Goal: Use online tool/utility

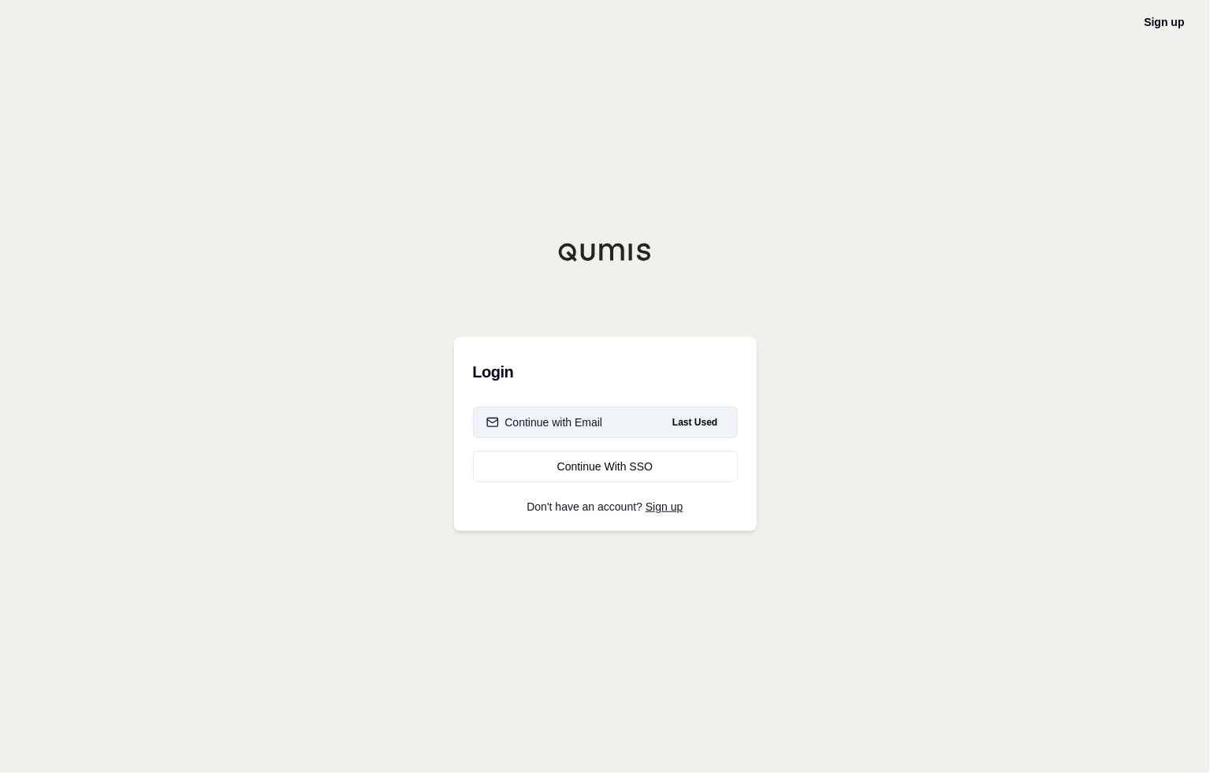
click at [601, 426] on div "Continue with Email" at bounding box center [544, 423] width 117 height 16
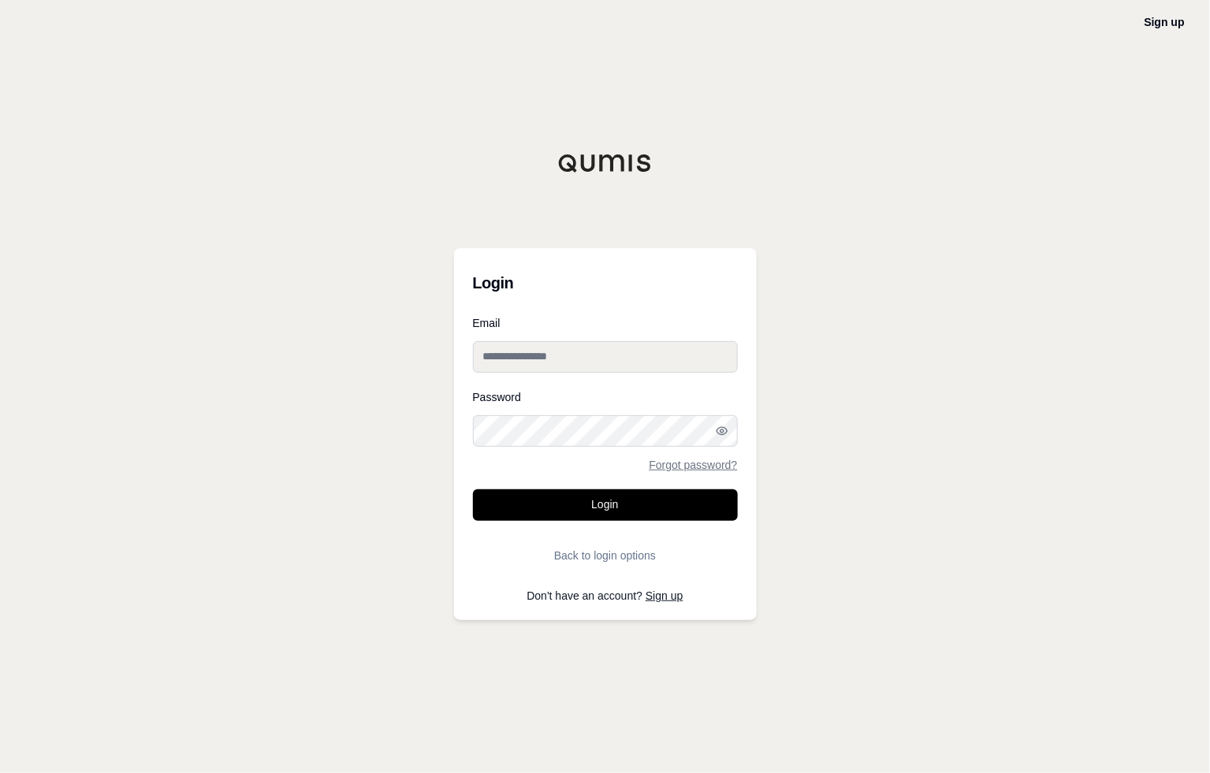
drag, startPoint x: 530, startPoint y: 352, endPoint x: 533, endPoint y: 366, distance: 13.6
click at [530, 352] on input "Email" at bounding box center [605, 357] width 265 height 32
type input "**********"
click at [473, 489] on button "Login" at bounding box center [605, 505] width 265 height 32
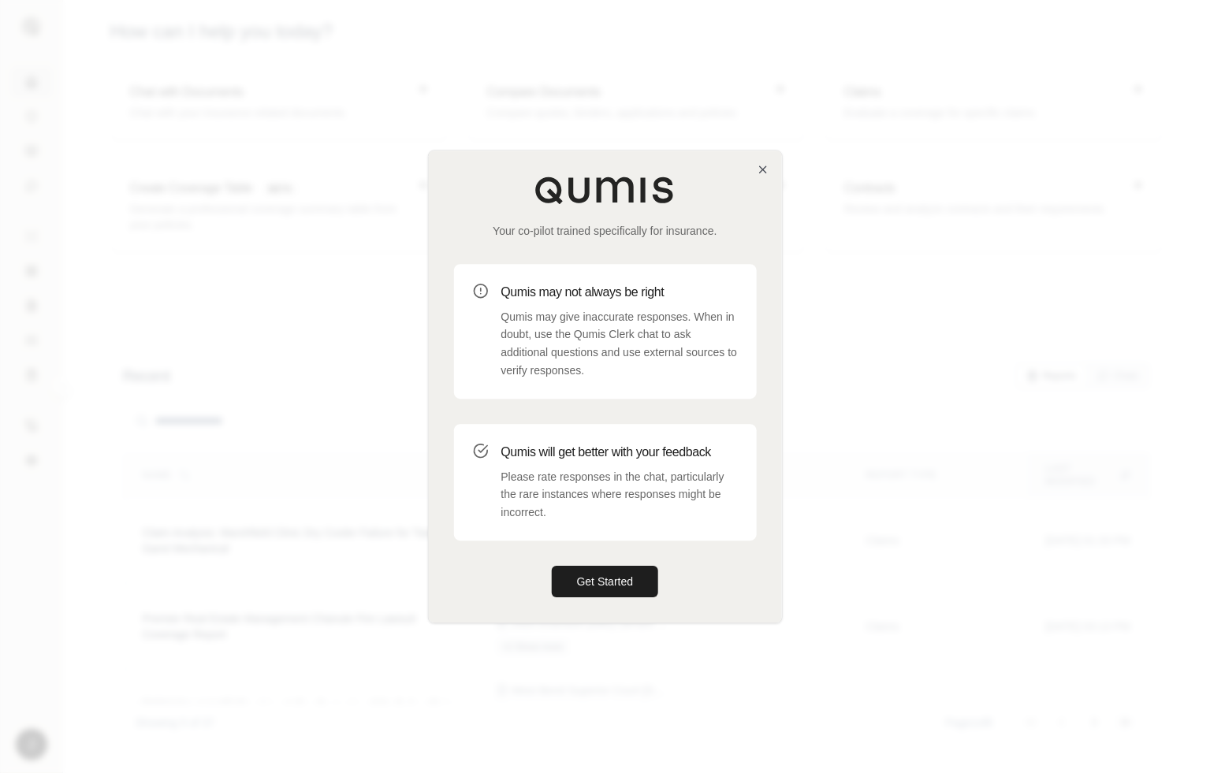
click at [325, 292] on div at bounding box center [605, 386] width 1210 height 773
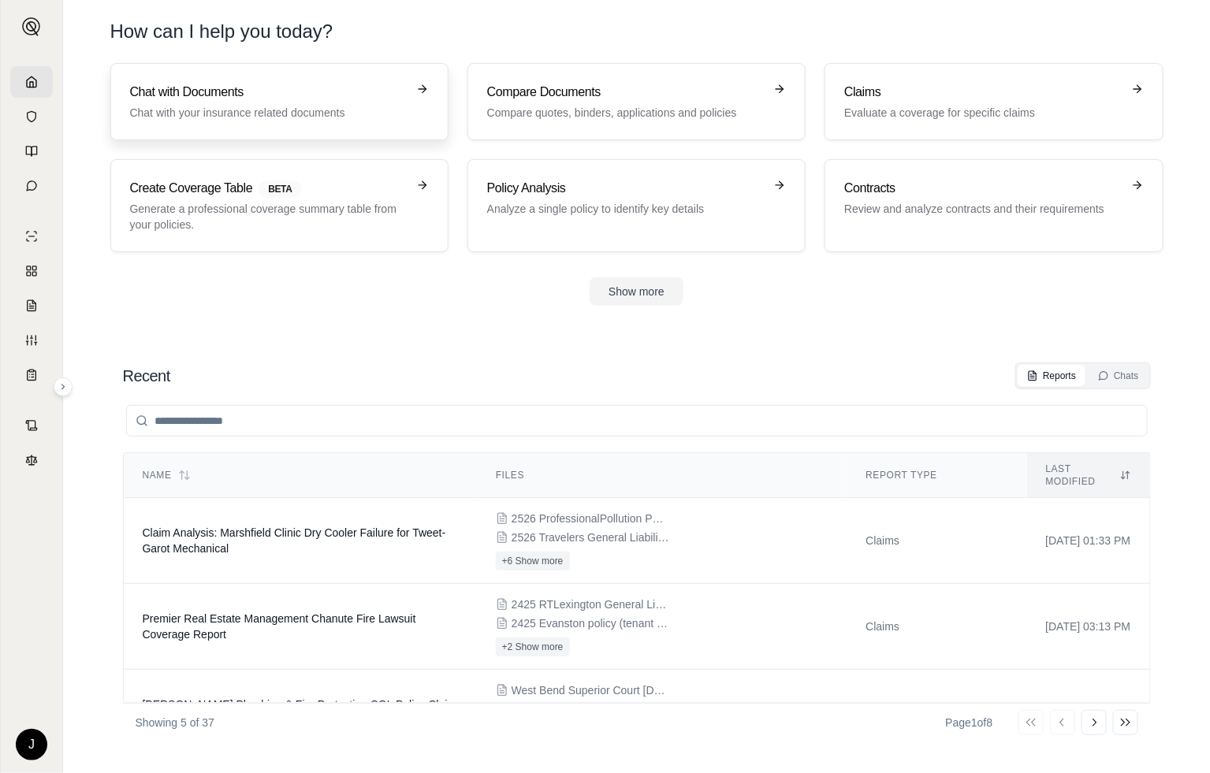
click at [187, 99] on h3 "Chat with Documents" at bounding box center [268, 92] width 277 height 19
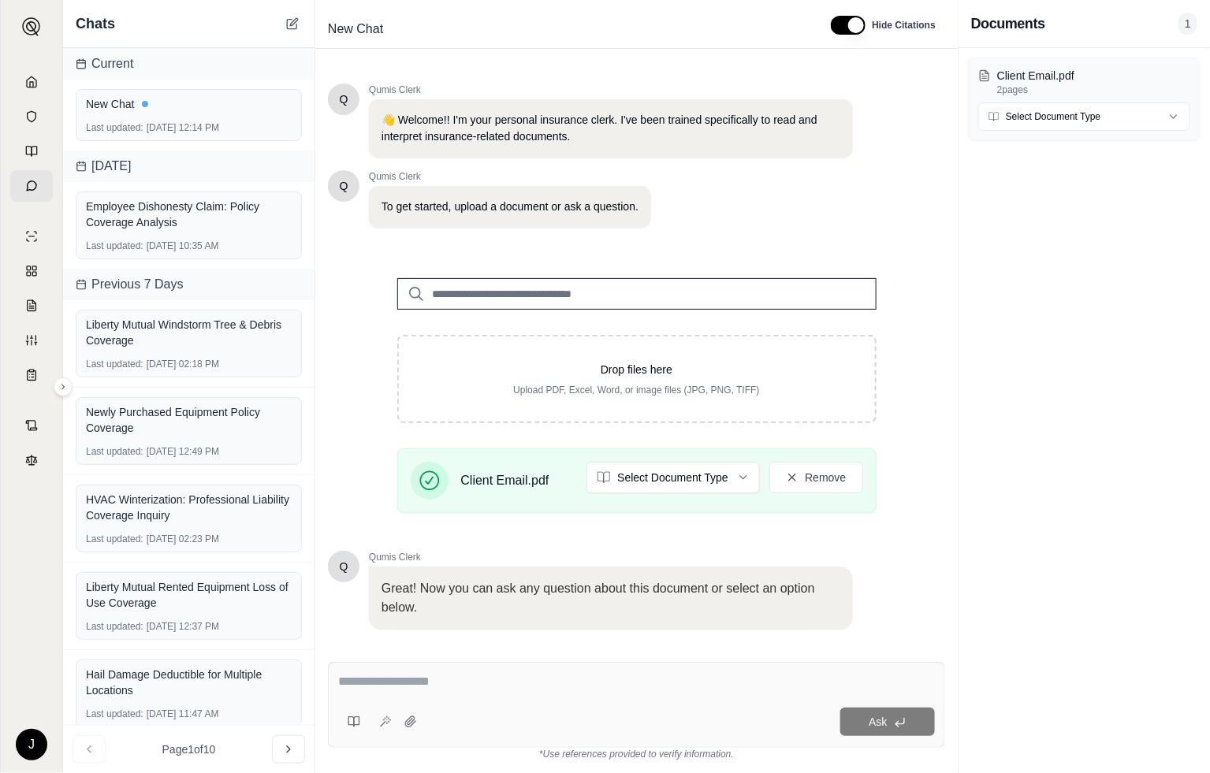
scroll to position [108, 0]
